Goal: Information Seeking & Learning: Learn about a topic

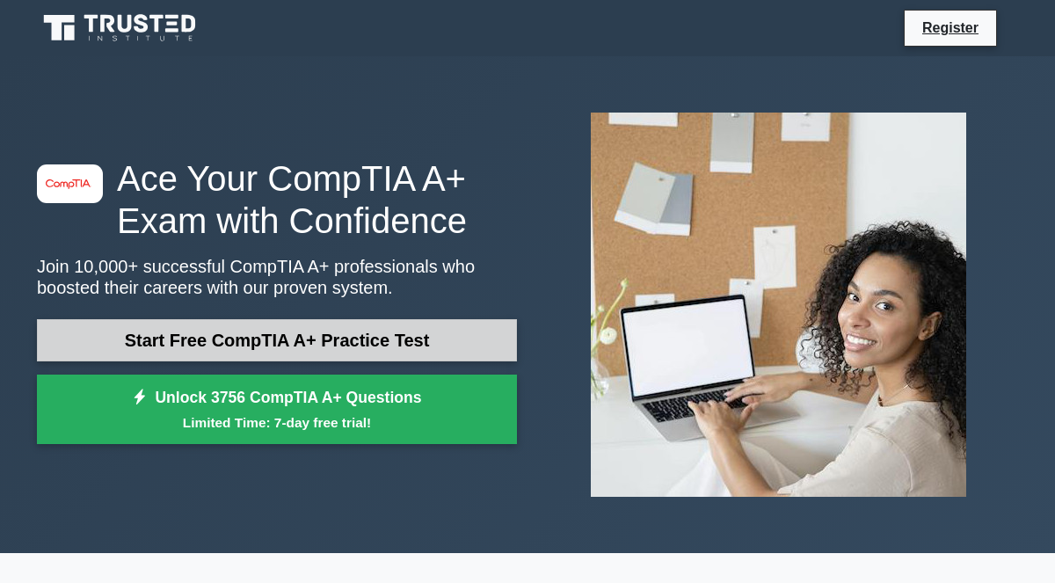
click at [302, 337] on link "Start Free CompTIA A+ Practice Test" at bounding box center [277, 340] width 480 height 42
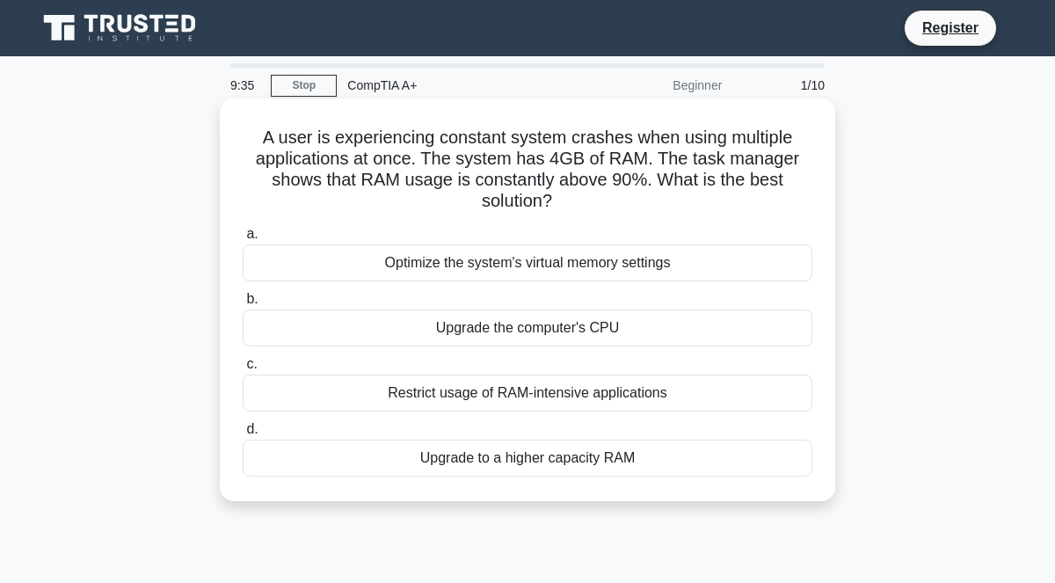
click at [633, 462] on div "Upgrade to a higher capacity RAM" at bounding box center [528, 457] width 570 height 37
click at [243, 435] on input "d. Upgrade to a higher capacity RAM" at bounding box center [243, 429] width 0 height 11
